Goal: Find specific fact: Find specific fact

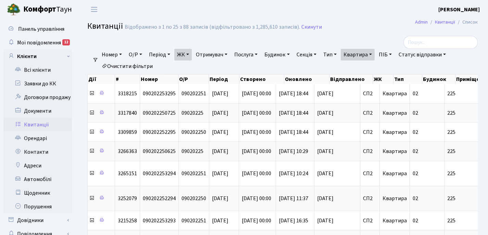
select select "25"
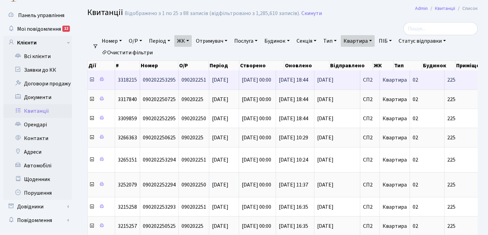
click at [91, 81] on icon at bounding box center [91, 79] width 5 height 5
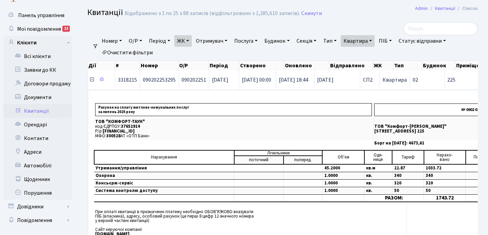
click at [92, 80] on icon at bounding box center [91, 79] width 5 height 5
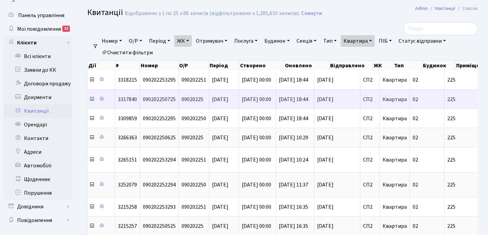
click at [91, 100] on icon at bounding box center [91, 99] width 5 height 5
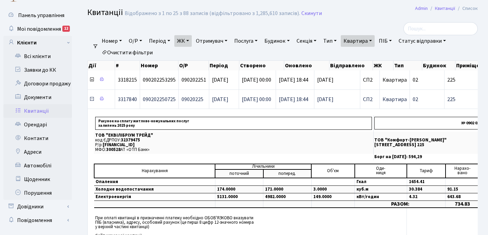
click at [91, 100] on icon at bounding box center [91, 99] width 5 height 5
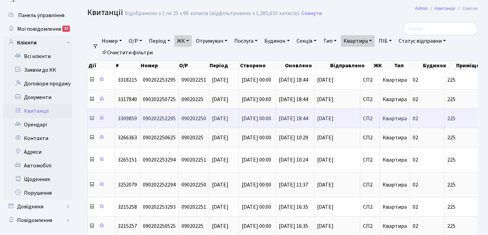
click at [92, 119] on icon at bounding box center [91, 118] width 5 height 5
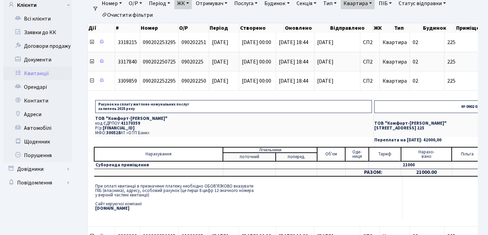
scroll to position [59, 0]
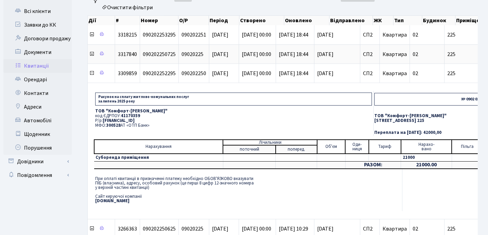
drag, startPoint x: 95, startPoint y: 111, endPoint x: 150, endPoint y: 125, distance: 56.5
click at [150, 125] on td "ТОВ "Комфорт-Таун Ріелт" код ЄДРПОУ: 41170359 Р/р: [FINANCIAL_ID] МФО: 300528 А…" at bounding box center [233, 118] width 279 height 22
copy td "ТОВ "Комфорт-Таун Ріелт" код ЄДРПОУ: 41170359 Р/р: [FINANCIAL_ID] МФО: 300528 А…"
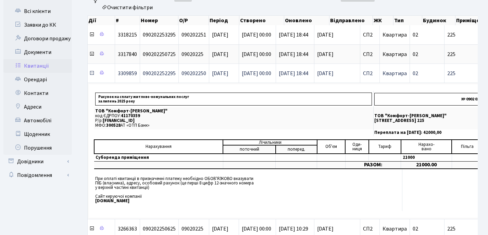
click at [91, 75] on icon at bounding box center [91, 72] width 5 height 5
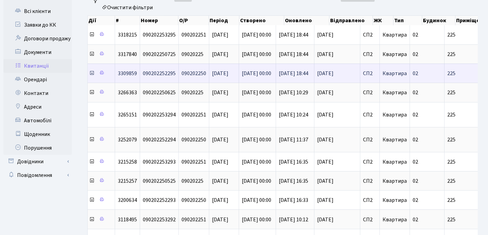
scroll to position [0, 0]
